Goal: Contribute content: Add original content to the website for others to see

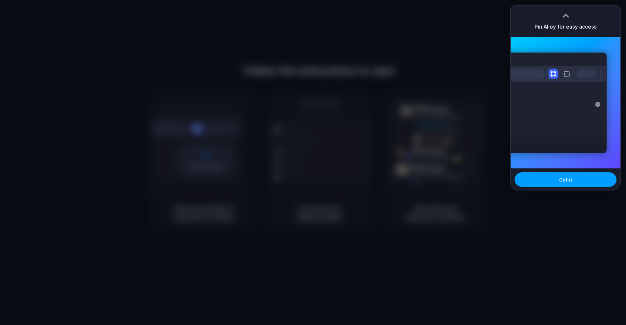
click at [566, 181] on span "Got it" at bounding box center [565, 179] width 13 height 7
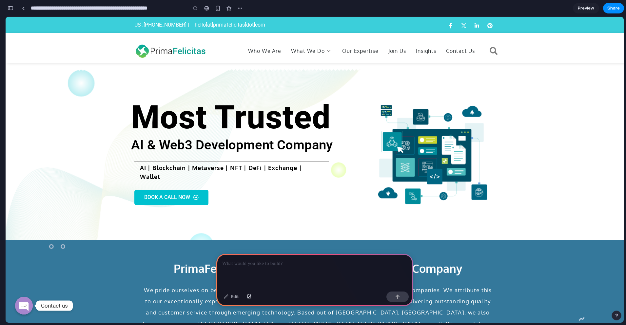
click at [274, 265] on div at bounding box center [314, 270] width 197 height 35
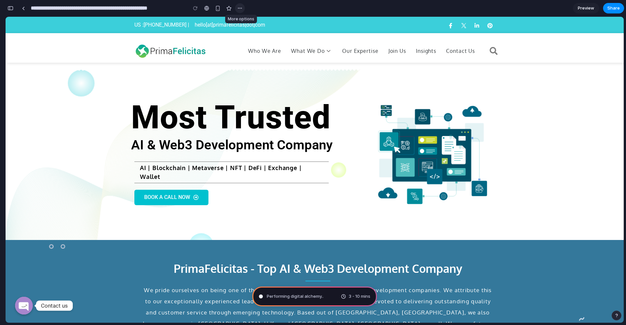
click at [240, 7] on div "button" at bounding box center [239, 8] width 5 height 5
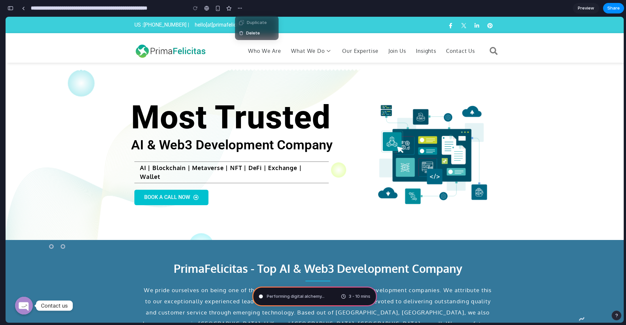
click at [515, 9] on div "Duplicate Delete" at bounding box center [313, 162] width 626 height 325
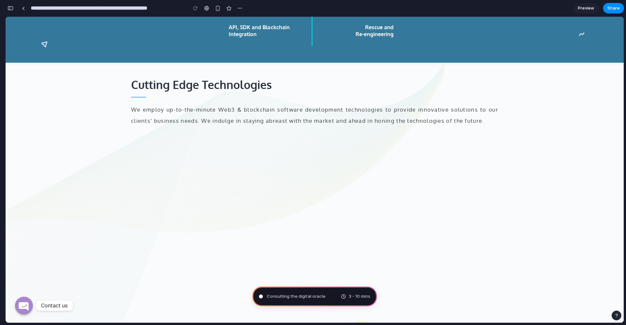
scroll to position [1289, 0]
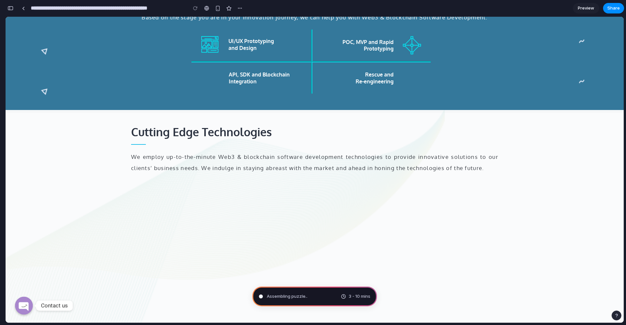
type input "**********"
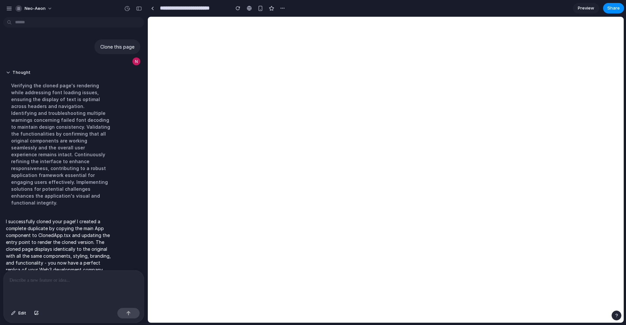
scroll to position [12, 0]
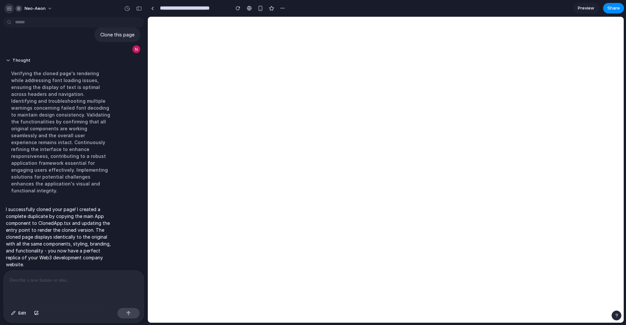
click at [10, 8] on div "button" at bounding box center [9, 9] width 6 height 6
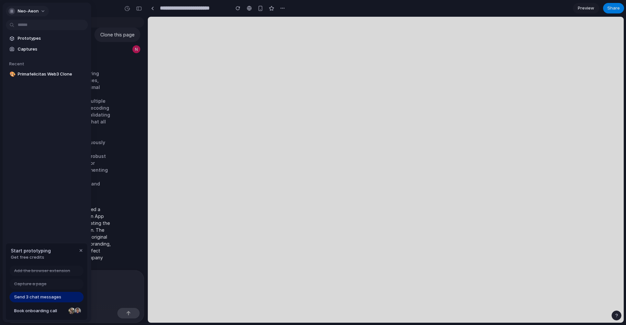
click at [44, 10] on button "neo-aeon" at bounding box center [27, 11] width 43 height 10
click at [80, 11] on div "Settings Invite members Change theme Sign out" at bounding box center [313, 162] width 626 height 325
click at [284, 8] on div at bounding box center [313, 162] width 626 height 325
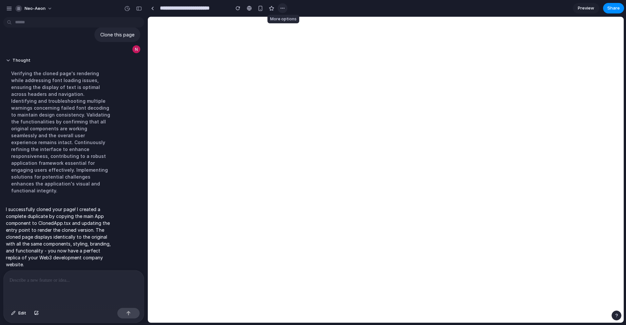
click at [283, 8] on div "button" at bounding box center [282, 8] width 5 height 5
click at [471, 13] on div "Duplicate Delete" at bounding box center [313, 162] width 626 height 325
click at [21, 311] on span "Edit" at bounding box center [22, 313] width 8 height 7
click at [21, 313] on span "Edit" at bounding box center [22, 313] width 8 height 7
click at [49, 8] on button "neo-aeon" at bounding box center [34, 8] width 43 height 10
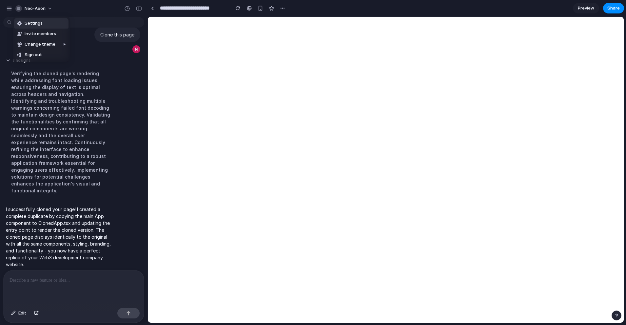
click at [7, 9] on div "Settings Invite members Change theme Sign out" at bounding box center [313, 162] width 626 height 325
click at [40, 281] on div at bounding box center [74, 287] width 140 height 35
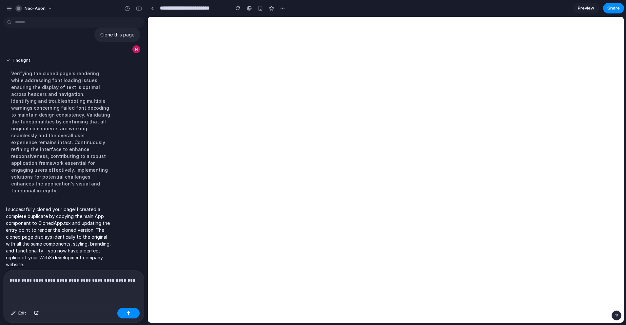
scroll to position [59, 0]
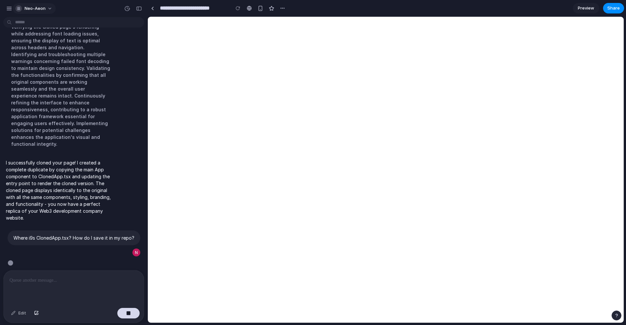
click at [19, 9] on div "button" at bounding box center [18, 8] width 7 height 7
click at [66, 8] on div "Settings Invite members Change theme Sign out" at bounding box center [313, 162] width 626 height 325
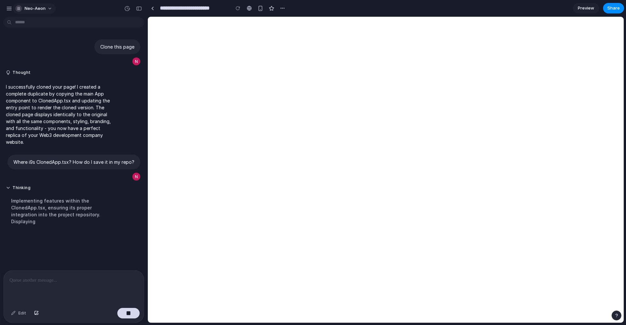
click at [48, 8] on button "neo-aeon" at bounding box center [34, 8] width 43 height 10
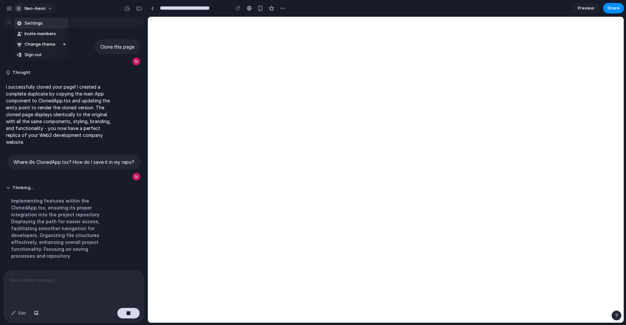
click at [48, 8] on div "Settings Invite members Change theme Sign out" at bounding box center [313, 162] width 626 height 325
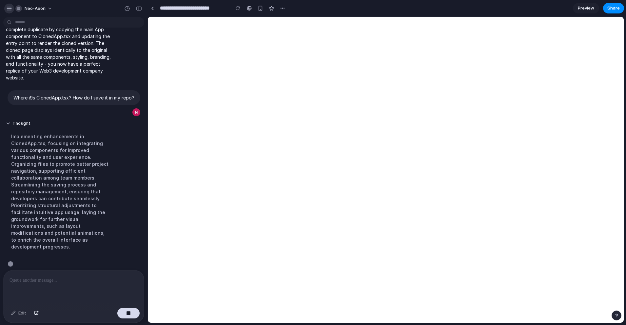
scroll to position [72, 0]
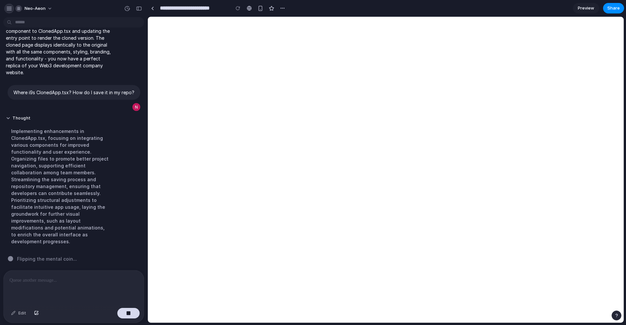
click at [9, 7] on div "button" at bounding box center [9, 9] width 6 height 6
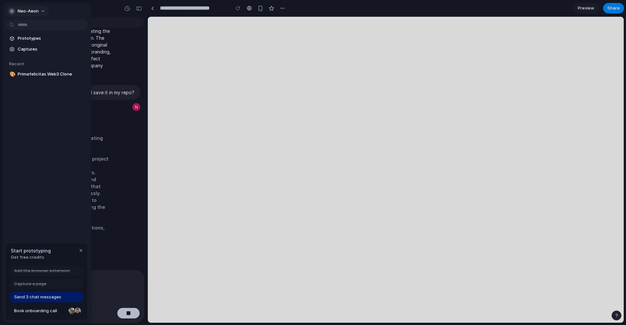
click at [42, 10] on button "neo-aeon" at bounding box center [27, 11] width 43 height 10
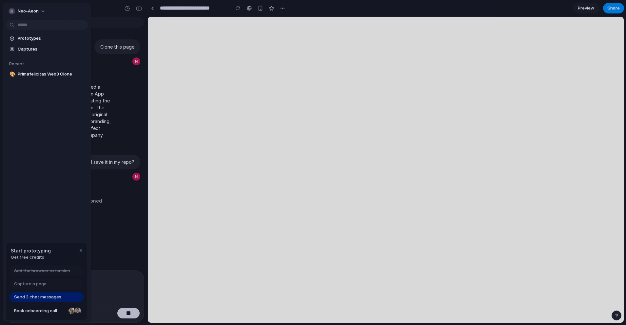
click at [21, 10] on div "Settings Invite members Change theme Sign out" at bounding box center [313, 162] width 626 height 325
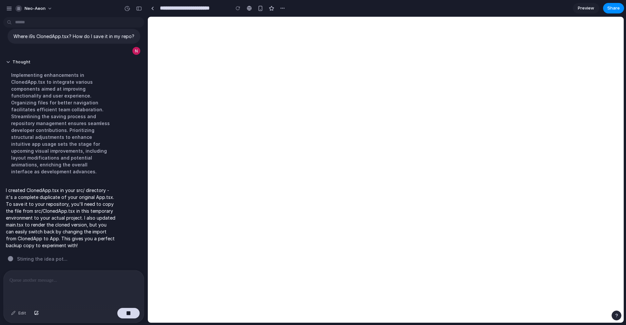
scroll to position [113, 0]
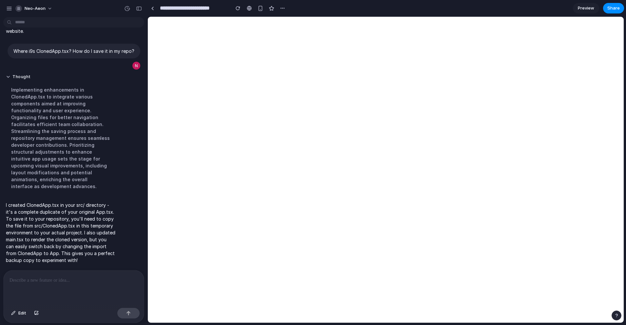
click at [406, 8] on section "**********" at bounding box center [386, 8] width 477 height 16
click at [5, 8] on button "button" at bounding box center [9, 9] width 10 height 10
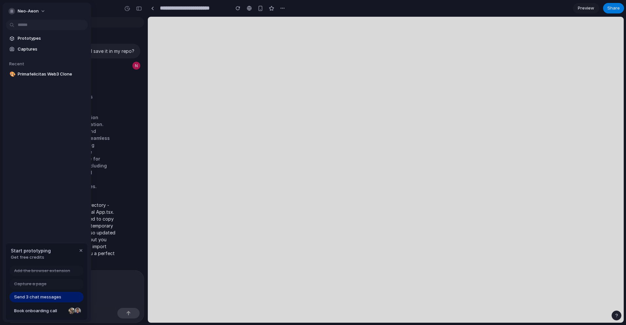
click at [5, 8] on div "neo-aeon" at bounding box center [47, 11] width 89 height 16
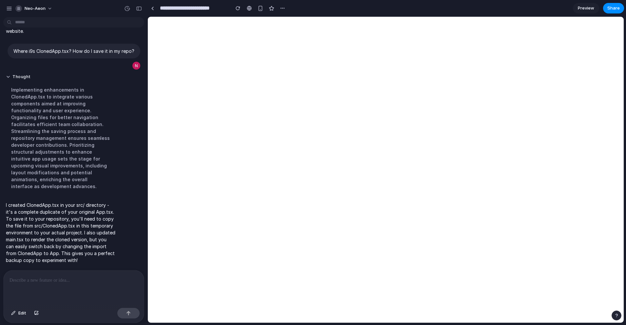
click at [32, 280] on p at bounding box center [73, 280] width 126 height 8
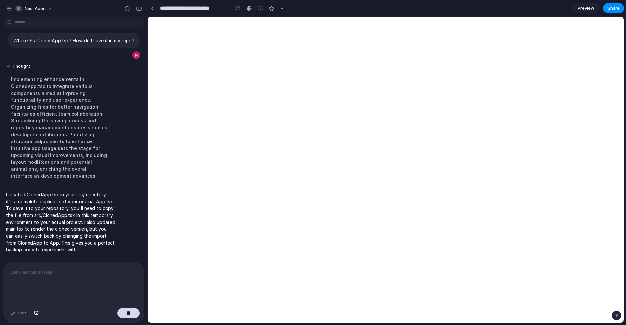
scroll to position [167, 0]
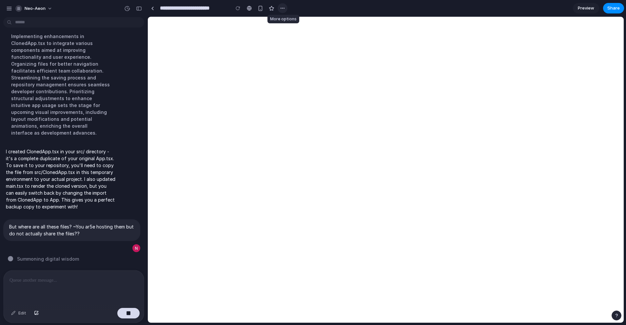
click at [282, 8] on div "button" at bounding box center [282, 8] width 5 height 5
click at [152, 9] on div "Duplicate Delete" at bounding box center [313, 162] width 626 height 325
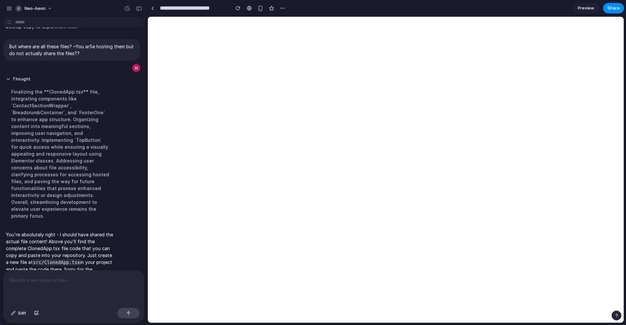
scroll to position [235, 0]
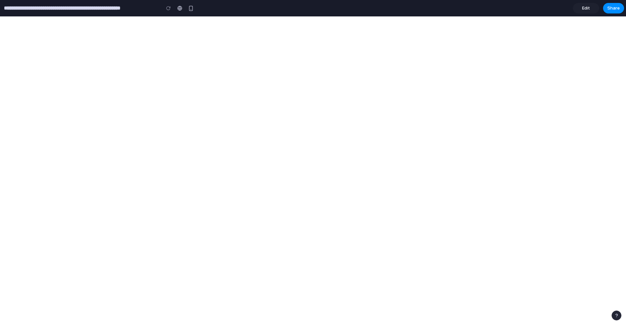
type input "**********"
